Goal: Transaction & Acquisition: Purchase product/service

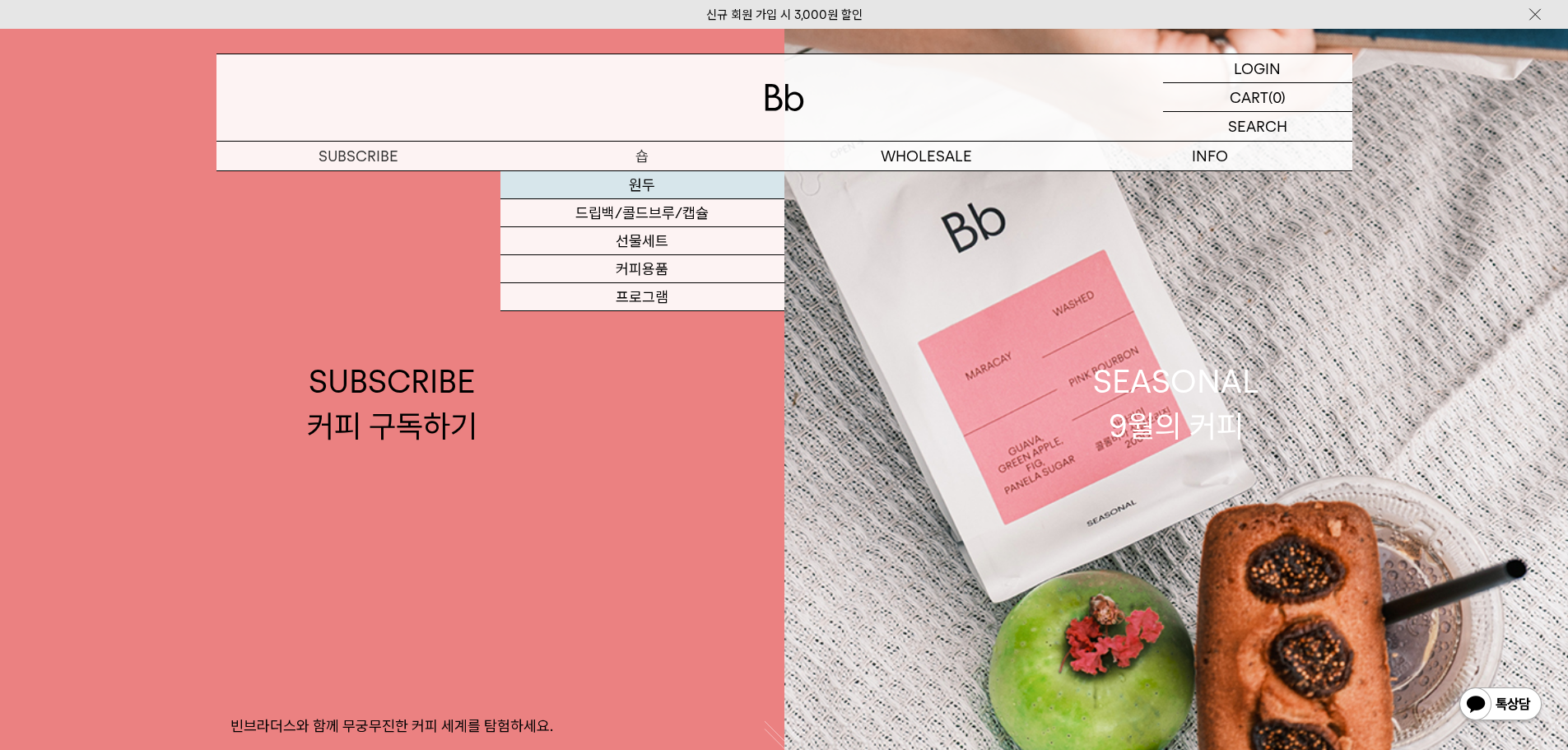
click at [647, 179] on link "원두" at bounding box center [643, 185] width 284 height 28
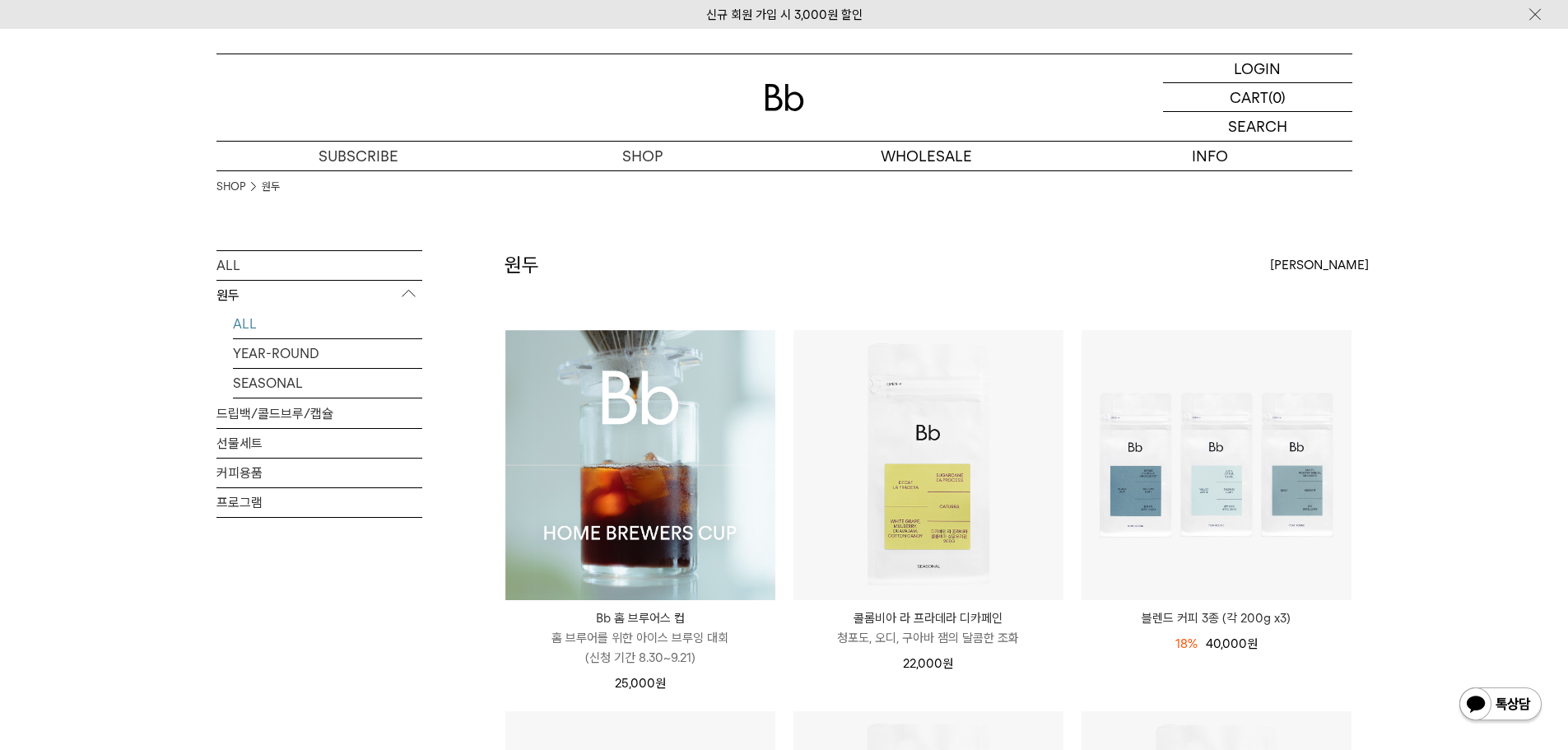
click at [682, 451] on img at bounding box center [640, 465] width 270 height 270
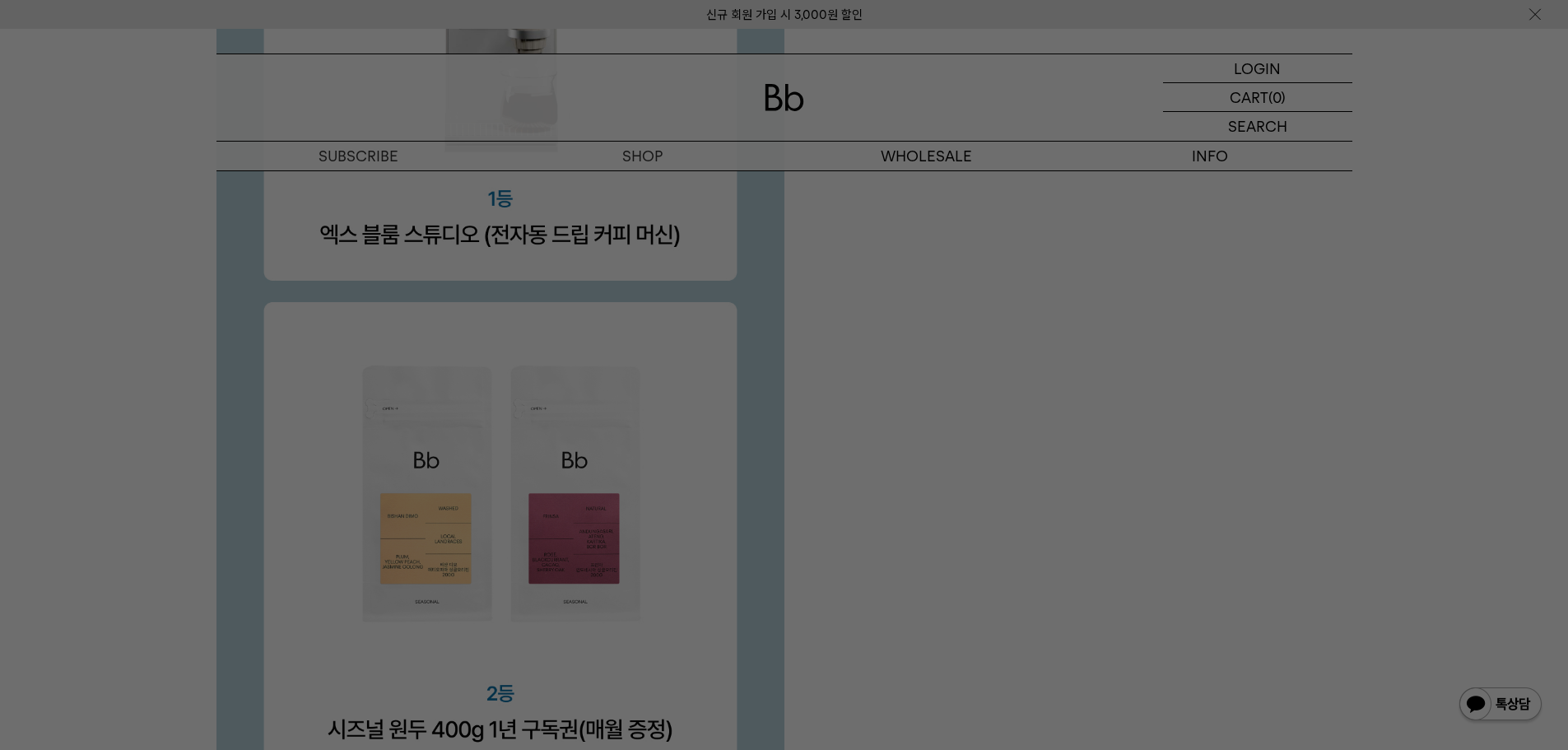
scroll to position [5678, 0]
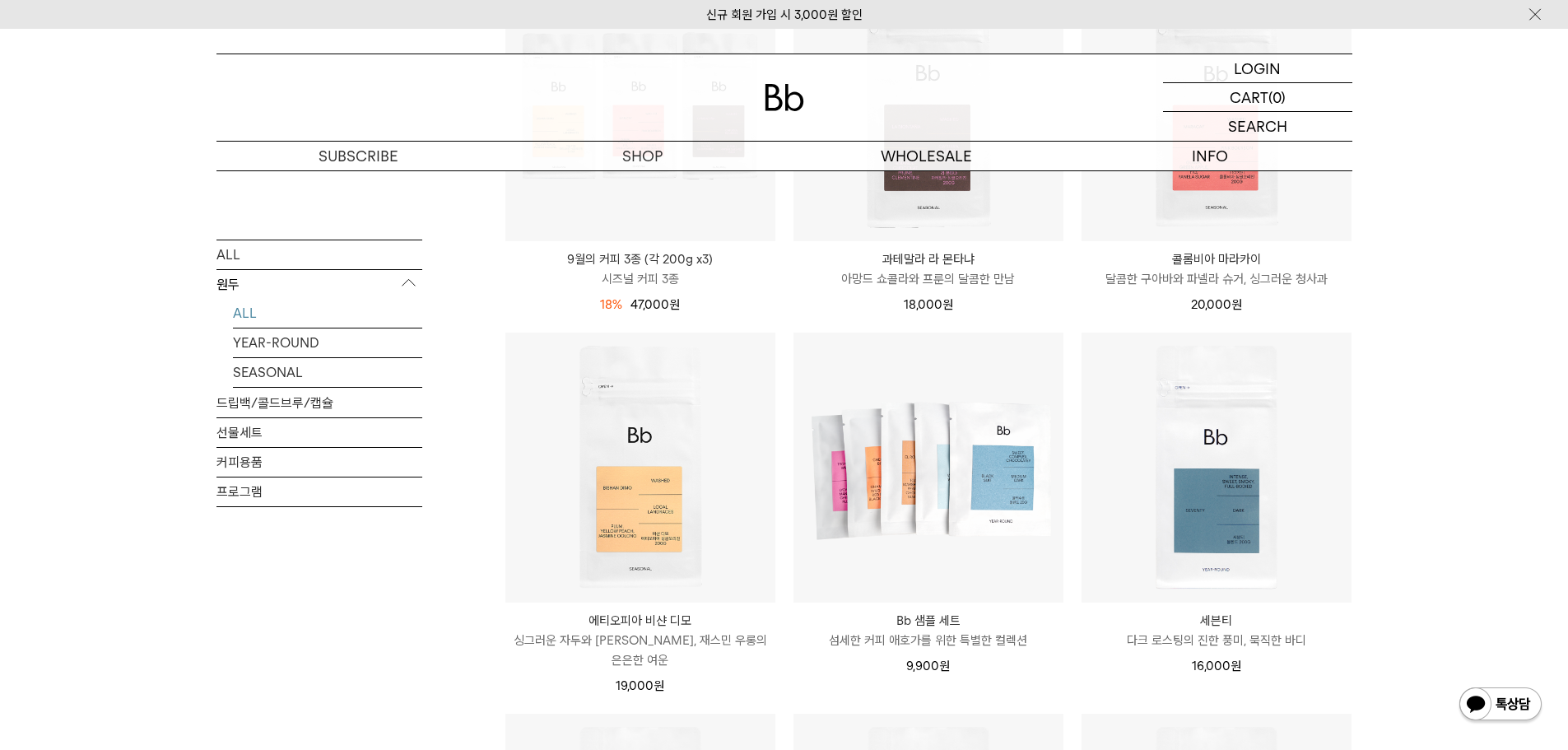
scroll to position [576, 0]
